Goal: Task Accomplishment & Management: Manage account settings

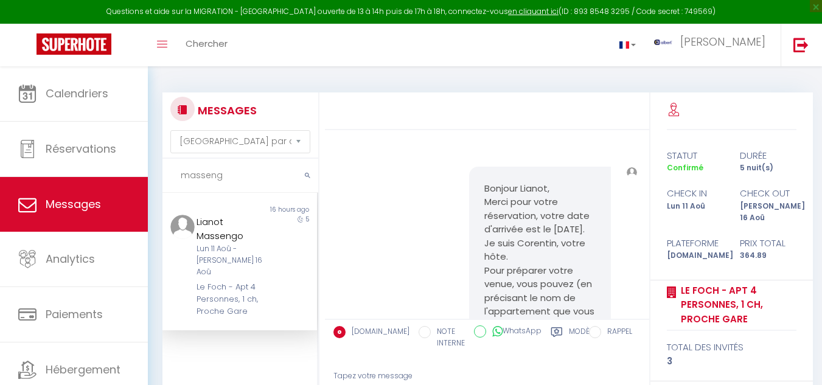
select select "message"
type input "m"
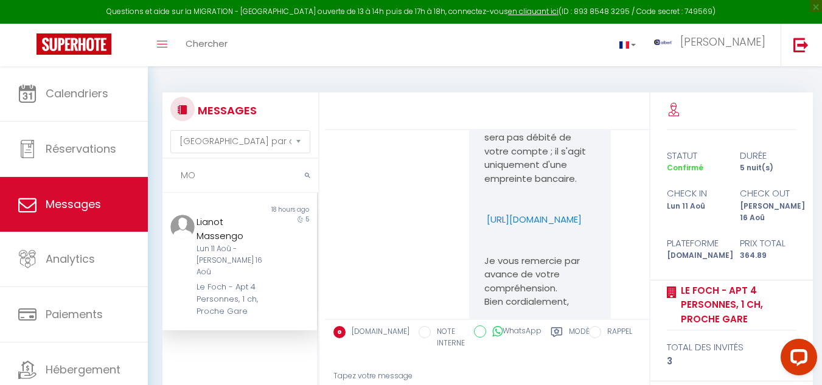
type input "M"
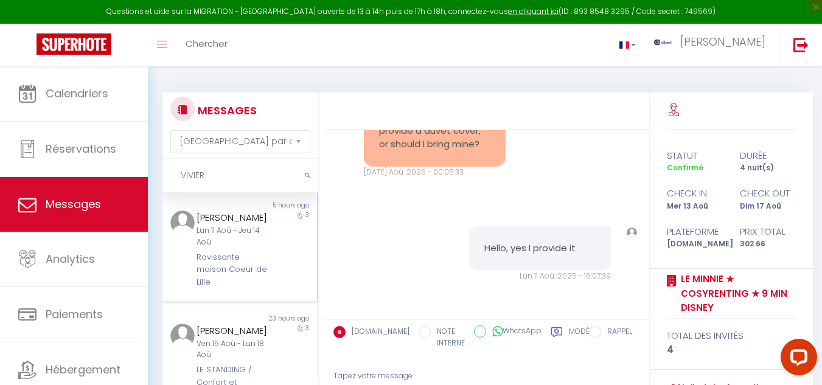
scroll to position [61, 0]
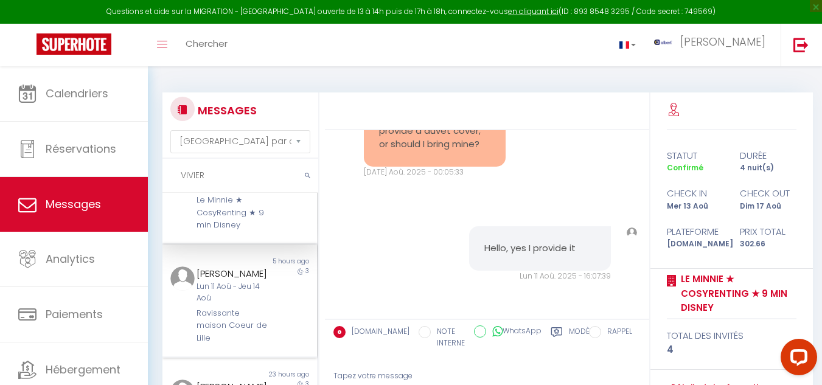
type input "VIVIER"
click at [279, 319] on div "3" at bounding box center [298, 305] width 39 height 78
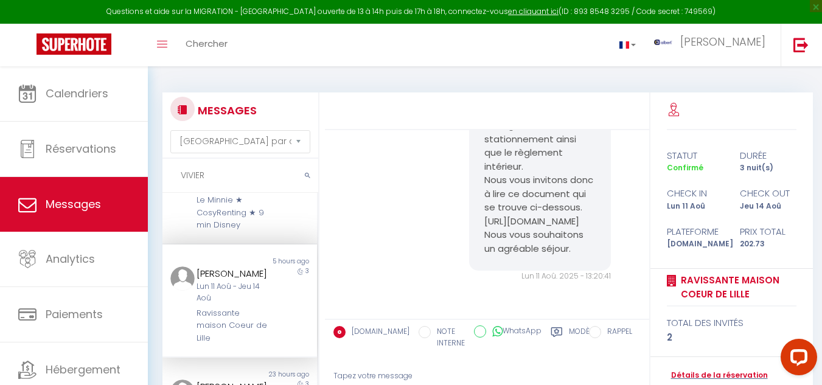
scroll to position [1731, 0]
click at [710, 378] on link "Détails de la réservation" at bounding box center [717, 376] width 101 height 12
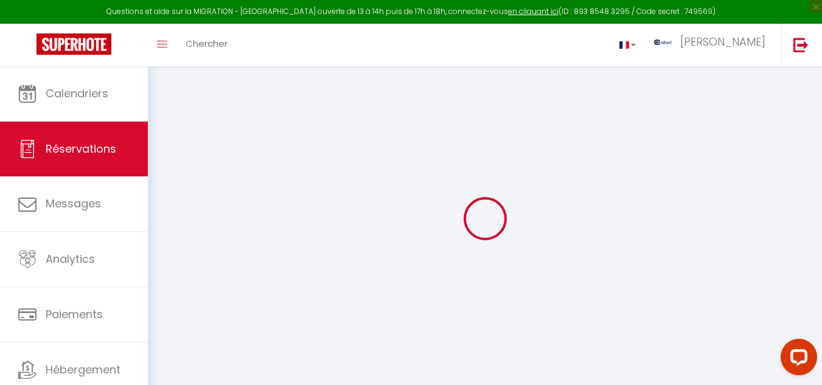
select select
checkbox input "false"
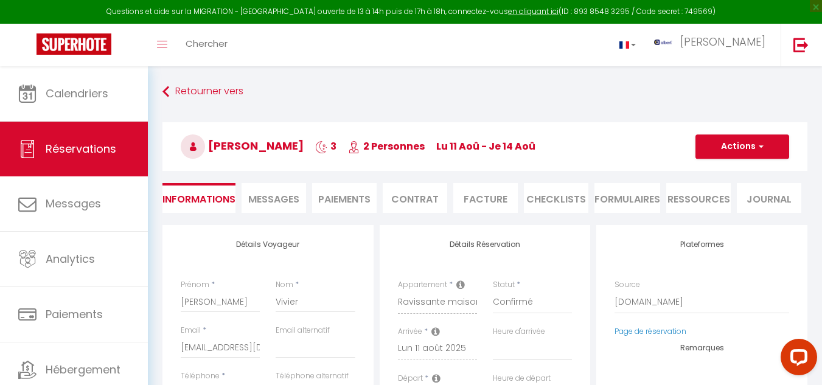
select select
checkbox input "false"
select select
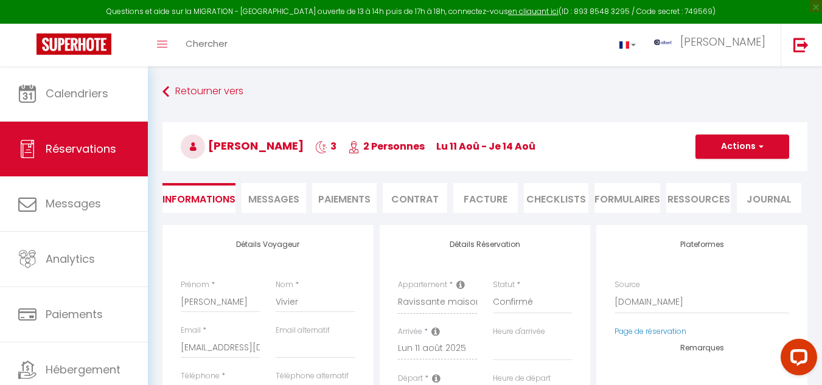
checkbox input "false"
type textarea "** THIS RESERVATION HAS BEEN PRE-PAID ** BOOKING NOTE : Payment charge is EUR 2…"
type input "66"
type input "7.13"
select select
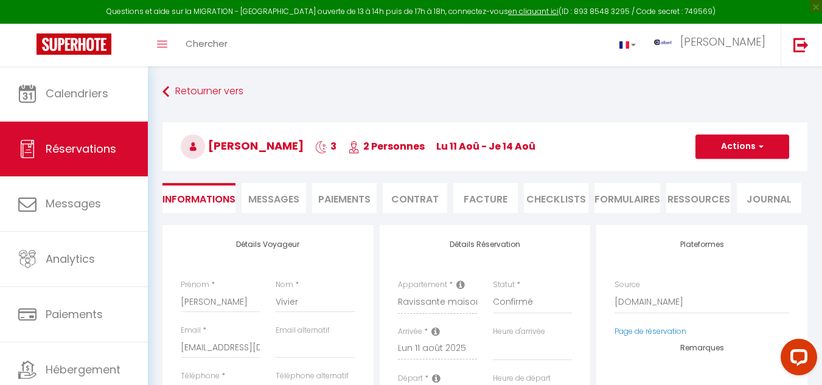
select select
checkbox input "false"
click at [292, 201] on span "Messages" at bounding box center [273, 199] width 51 height 14
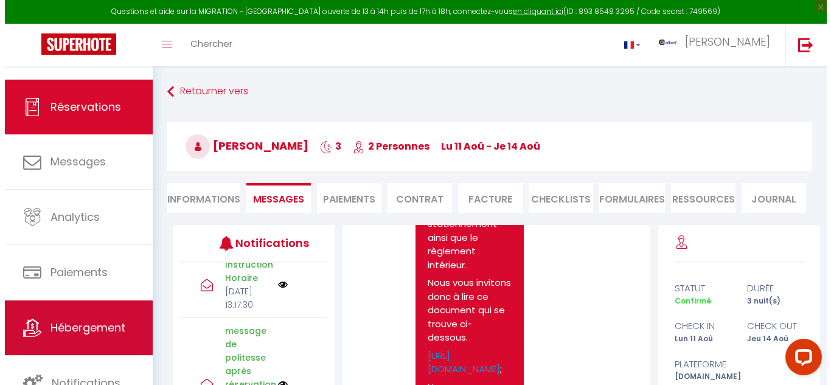
scroll to position [606, 0]
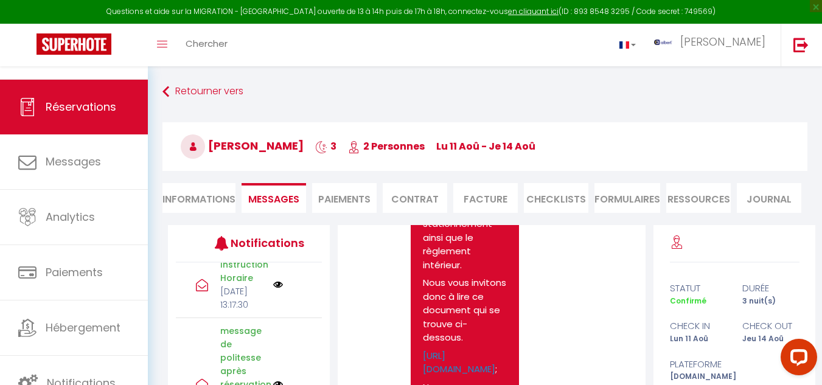
click at [273, 290] on img at bounding box center [278, 285] width 10 height 10
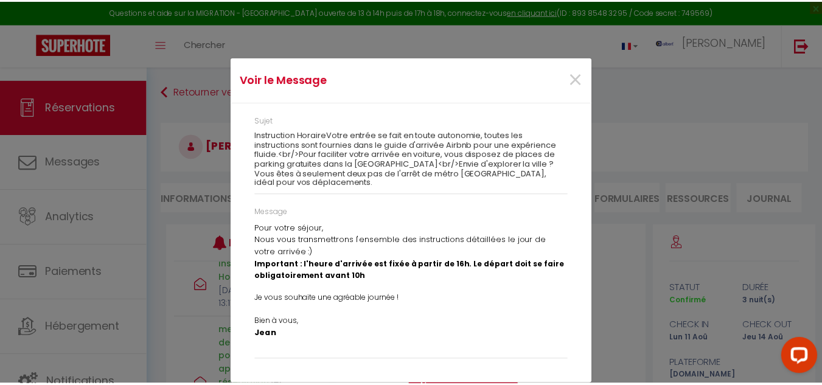
scroll to position [0, 0]
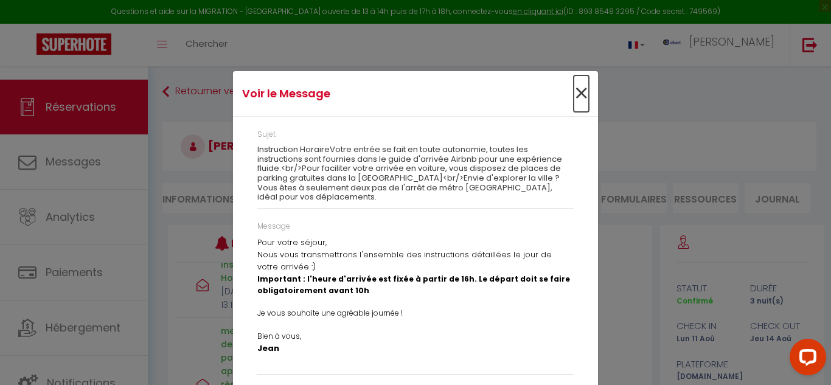
click at [582, 96] on span "×" at bounding box center [581, 93] width 15 height 36
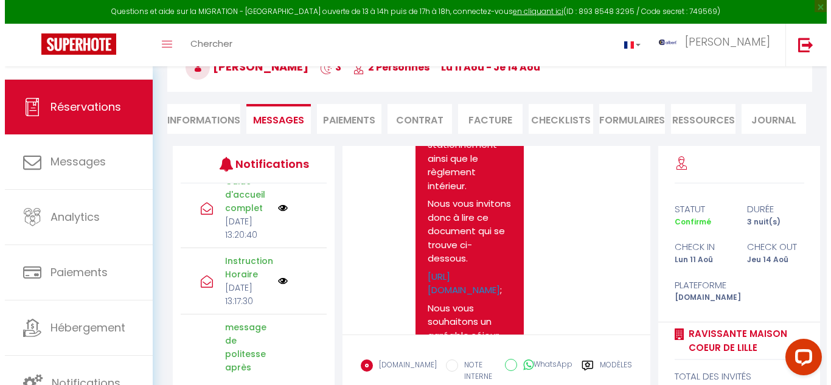
scroll to position [462, 0]
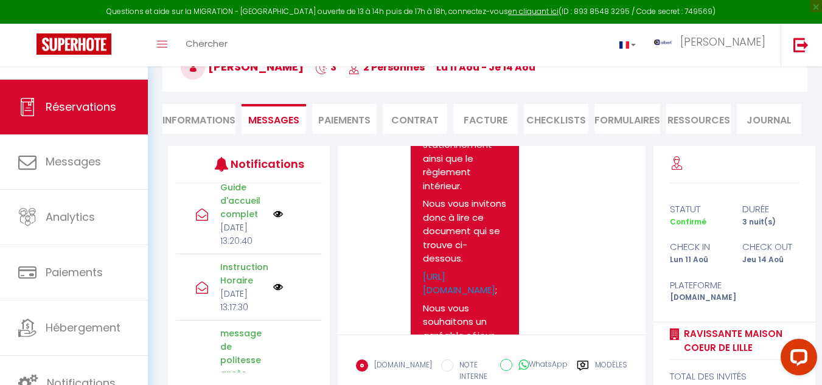
click at [274, 219] on img at bounding box center [278, 214] width 10 height 10
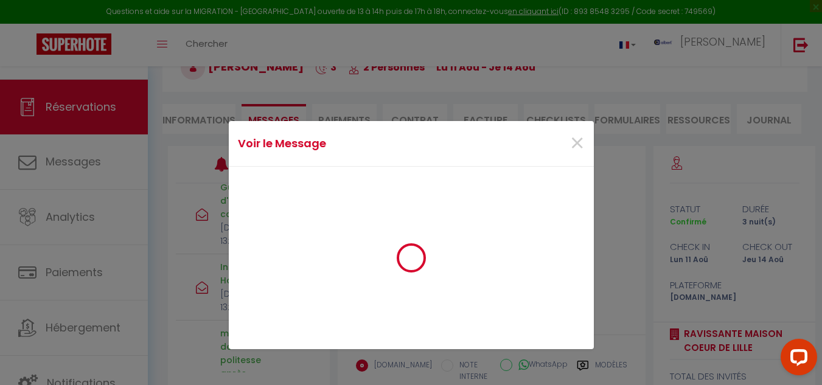
scroll to position [1484, 0]
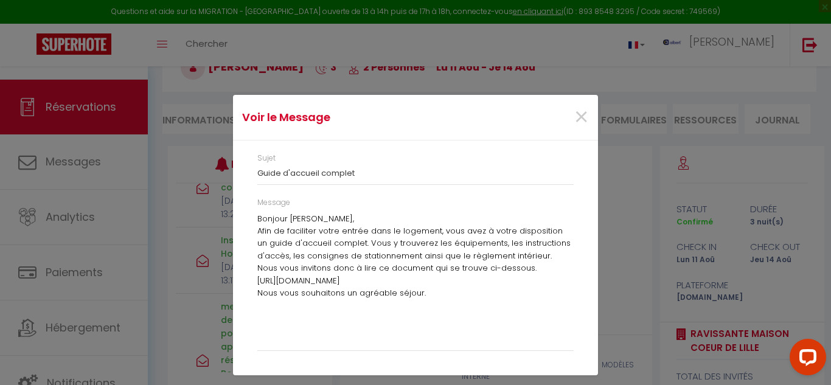
drag, startPoint x: 254, startPoint y: 281, endPoint x: 372, endPoint y: 294, distance: 118.8
click at [372, 294] on div "Message Bonjour Morgan, Afin de faciliter votre entrée dans le logement, vous a…" at bounding box center [415, 280] width 332 height 166
click at [372, 287] on p "https://albertsav.com/guide/36971-6660842e6d4dc-1717601326-6660842e6d4de" at bounding box center [415, 281] width 316 height 12
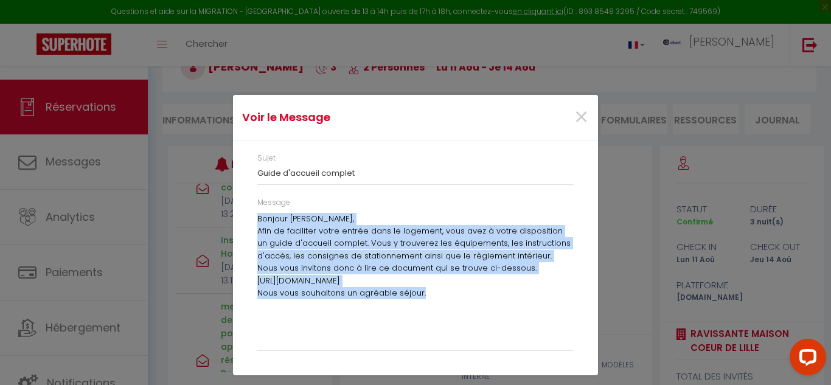
drag, startPoint x: 258, startPoint y: 214, endPoint x: 430, endPoint y: 308, distance: 196.0
click at [429, 309] on div "Bonjour Morgan, Afin de faciliter votre entrée dans le logement, vous avez à vo…" at bounding box center [415, 278] width 316 height 131
copy div "Bonjour Morgan, Afin de faciliter votre entrée dans le logement, vous avez à vo…"
click at [581, 110] on span "×" at bounding box center [581, 117] width 15 height 36
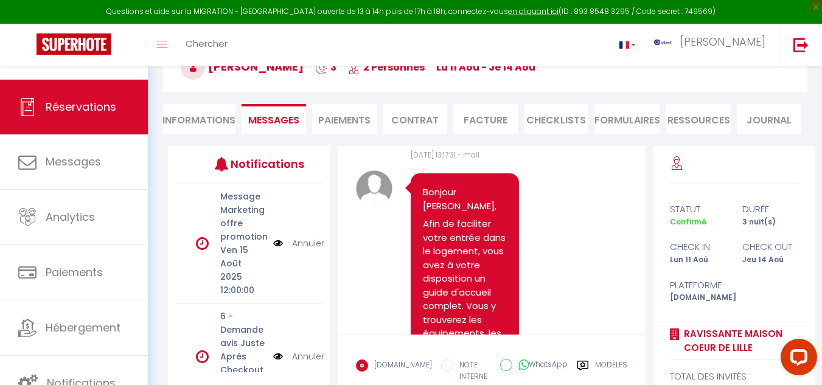
scroll to position [0, 0]
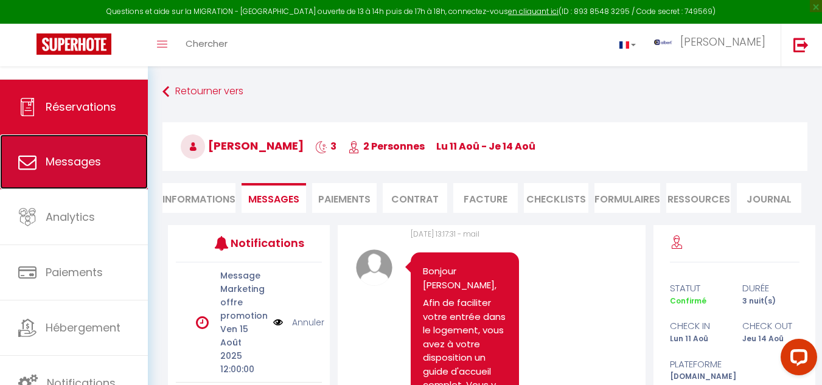
click at [88, 169] on span "Messages" at bounding box center [73, 161] width 55 height 15
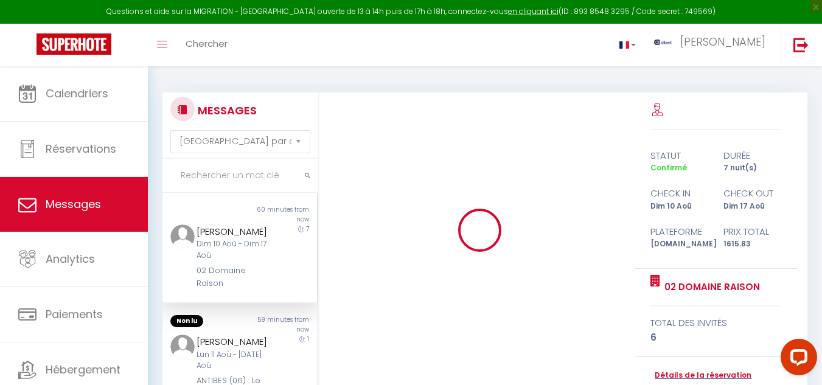
click at [225, 177] on input "text" at bounding box center [240, 176] width 156 height 34
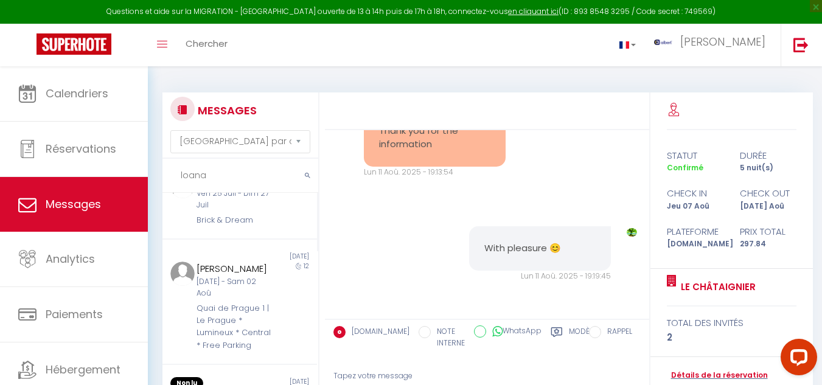
scroll to position [13347, 0]
click at [234, 174] on input "loana" at bounding box center [240, 176] width 156 height 34
type input "l"
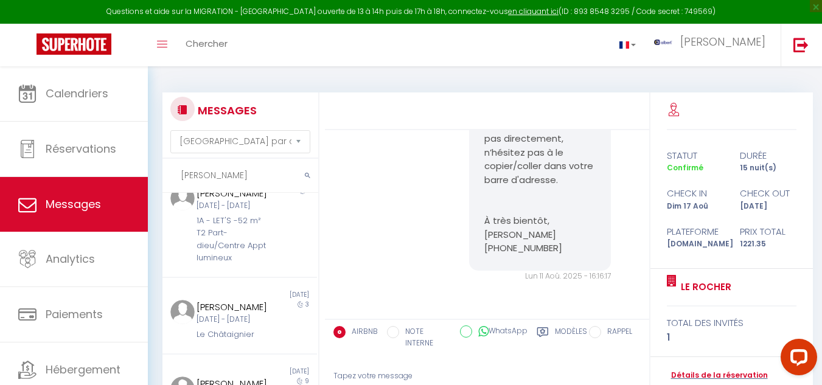
scroll to position [1490, 0]
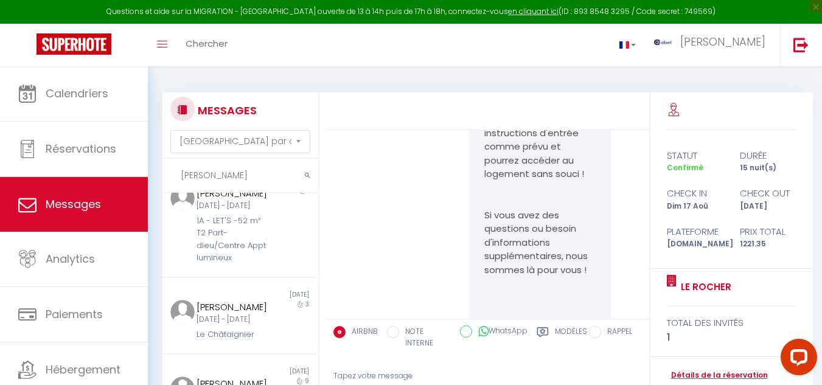
click at [219, 175] on input "matteo" at bounding box center [240, 176] width 156 height 34
type input "m"
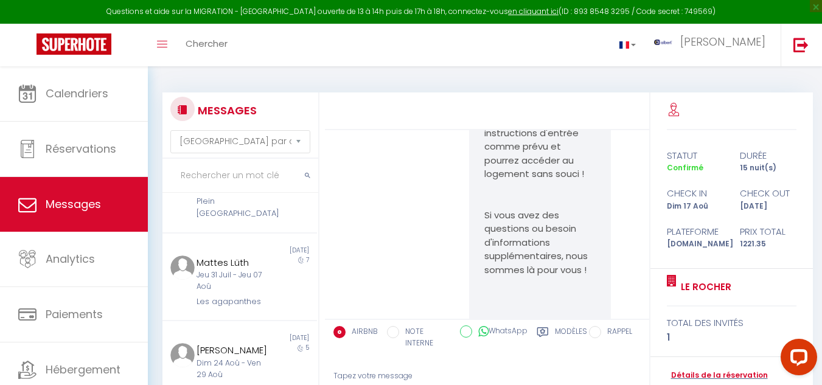
scroll to position [425, 0]
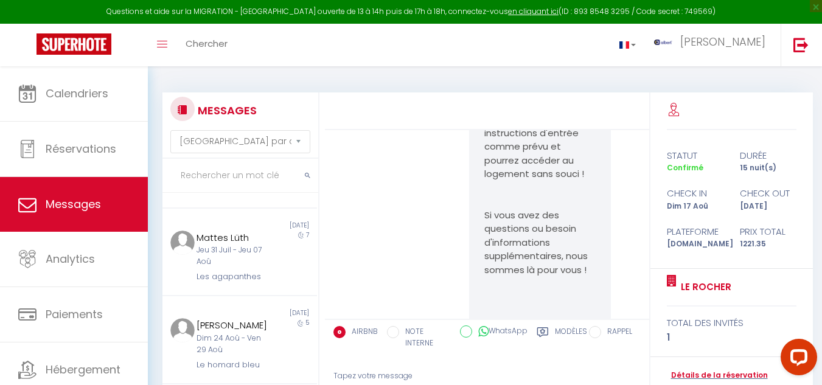
click at [220, 176] on input "text" at bounding box center [240, 176] width 156 height 34
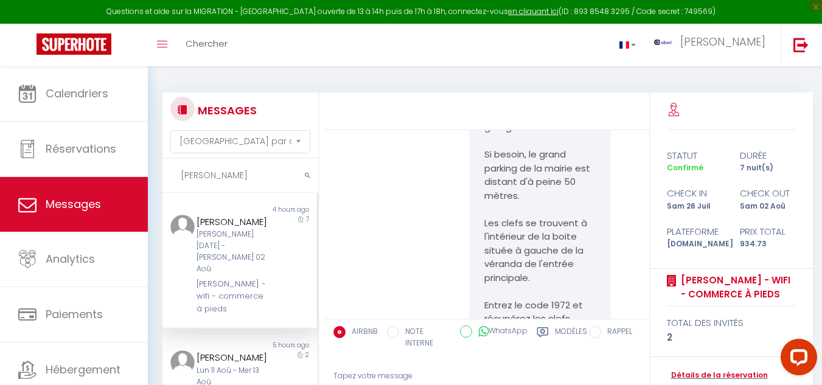
scroll to position [9588, 0]
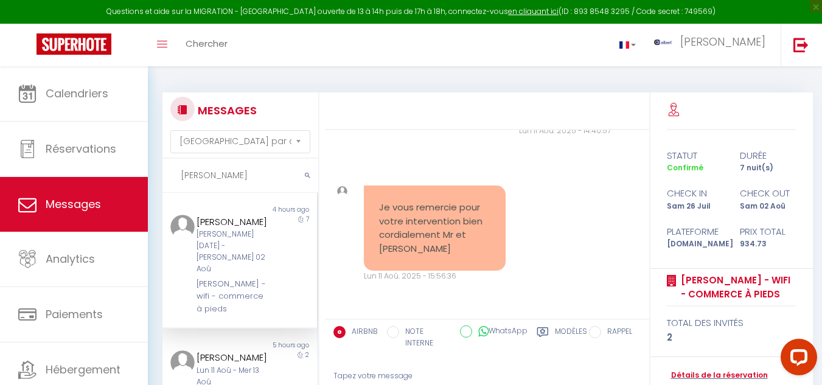
type input "franck"
click at [214, 170] on input "franck" at bounding box center [240, 176] width 156 height 34
type input "a"
type input "w"
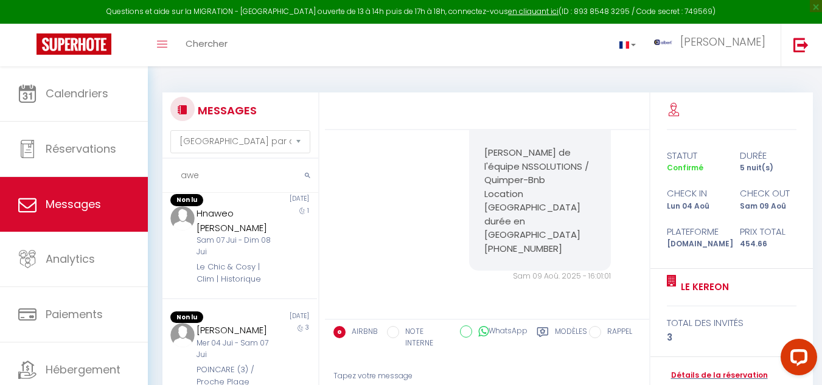
scroll to position [669, 0]
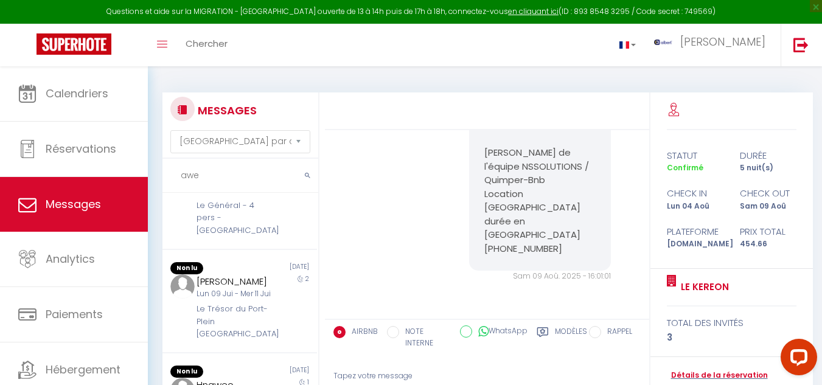
click at [212, 175] on input "awe" at bounding box center [240, 176] width 156 height 34
type input "a"
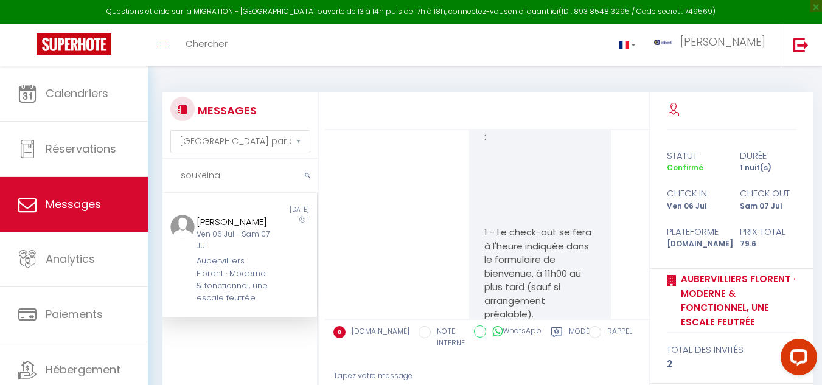
scroll to position [3743, 0]
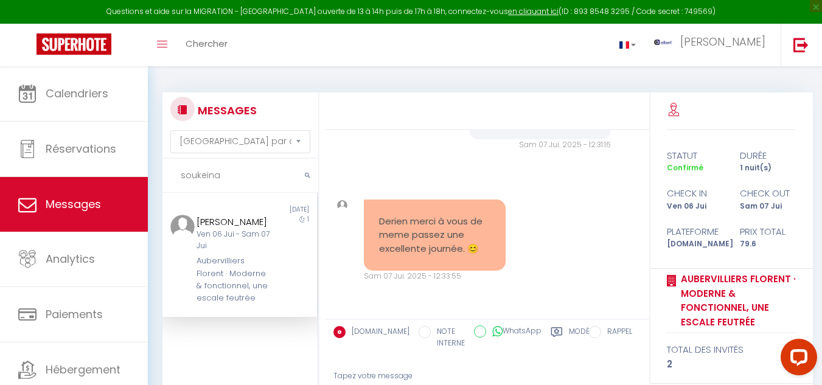
drag, startPoint x: 180, startPoint y: 175, endPoint x: 228, endPoint y: 181, distance: 47.8
click at [228, 181] on input "soukeina" at bounding box center [240, 176] width 156 height 34
type input "soukeina"
